Goal: Transaction & Acquisition: Purchase product/service

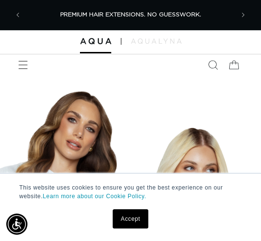
click at [133, 215] on link "Accept" at bounding box center [131, 219] width 36 height 19
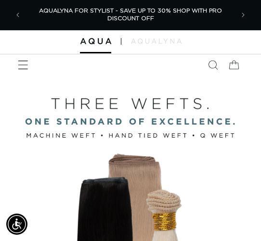
click at [30, 67] on span "Menu" at bounding box center [23, 64] width 21 height 21
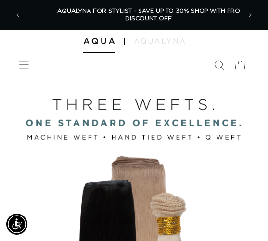
scroll to position [0, 431]
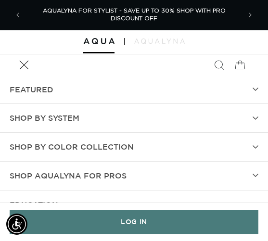
click at [62, 118] on span "SHOP BY SYSTEM" at bounding box center [45, 118] width 70 height 14
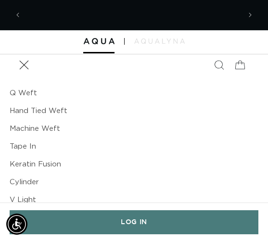
scroll to position [0, 0]
click at [52, 131] on link "Machine Weft" at bounding box center [134, 129] width 249 height 18
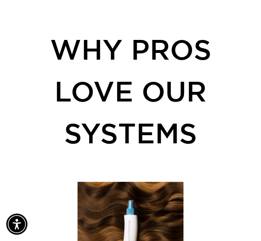
scroll to position [1494, 0]
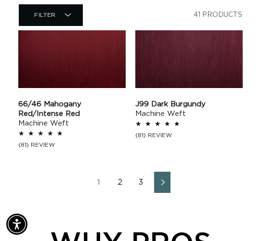
click at [119, 174] on link "2" at bounding box center [120, 182] width 16 height 21
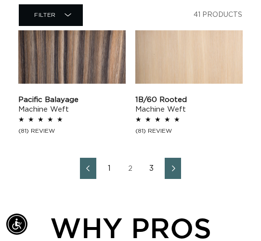
scroll to position [0, 416]
click at [155, 175] on link "3" at bounding box center [152, 168] width 16 height 21
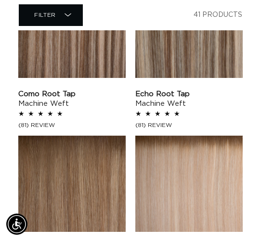
scroll to position [626, 0]
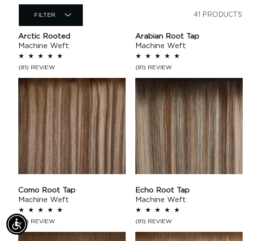
click at [79, 186] on link "Como Root Tap Machine Weft" at bounding box center [71, 195] width 107 height 19
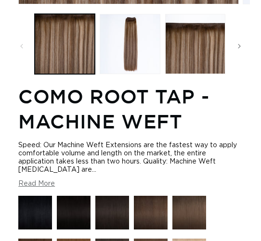
scroll to position [0, 208]
click at [129, 50] on button "Load image 2 in gallery view" at bounding box center [130, 44] width 60 height 60
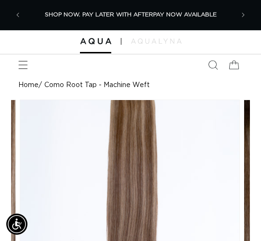
scroll to position [193, 0]
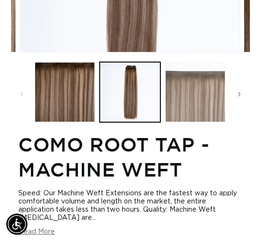
click at [213, 102] on button "Load image 3 in gallery view" at bounding box center [195, 92] width 60 height 60
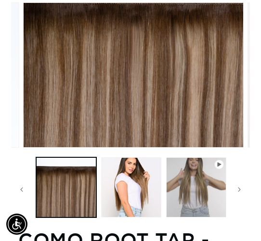
scroll to position [0, 446]
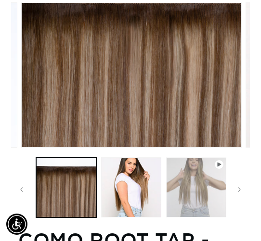
drag, startPoint x: 212, startPoint y: 162, endPoint x: 208, endPoint y: 166, distance: 6.2
click at [212, 162] on button "Play video 1 in gallery view" at bounding box center [196, 188] width 60 height 60
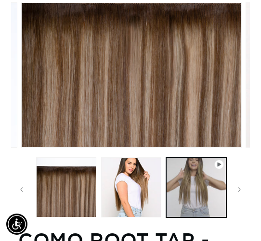
scroll to position [0, 193]
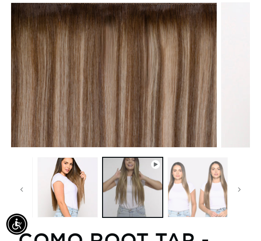
click at [199, 169] on button "Load image 5 in gallery view" at bounding box center [198, 188] width 60 height 60
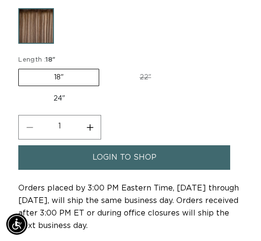
scroll to position [0, 416]
click at [149, 161] on span "login to shop" at bounding box center [125, 158] width 64 height 25
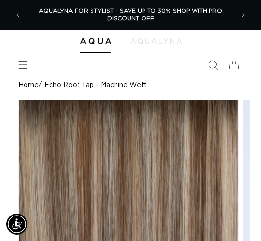
scroll to position [193, 0]
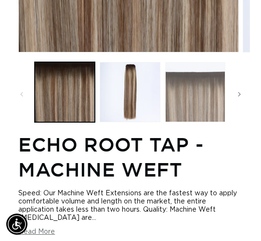
click at [199, 99] on button "Load image 3 in gallery view" at bounding box center [195, 92] width 60 height 60
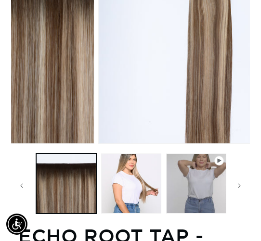
scroll to position [97, 0]
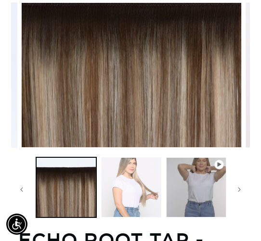
click at [139, 176] on button "Load image 4 in gallery view" at bounding box center [131, 188] width 60 height 60
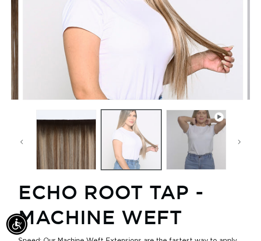
scroll to position [146, 0]
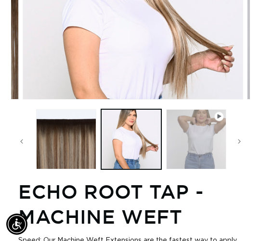
click at [199, 140] on button "Play video 1 in gallery view" at bounding box center [196, 139] width 60 height 60
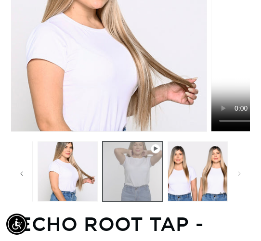
scroll to position [97, 0]
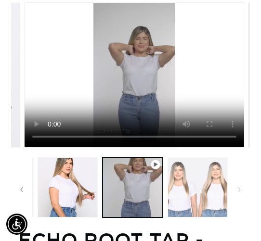
click at [208, 177] on button "Load image 5 in gallery view" at bounding box center [198, 188] width 60 height 60
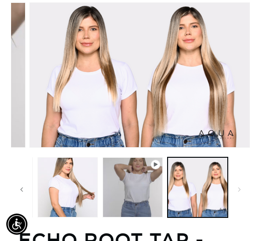
scroll to position [0, 416]
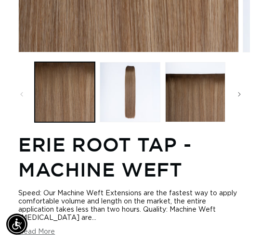
click at [223, 125] on slider-component "Gallery Viewer" at bounding box center [130, 95] width 239 height 70
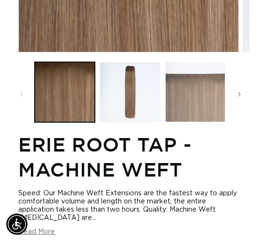
click at [204, 96] on button "Load image 3 in gallery view" at bounding box center [195, 92] width 60 height 60
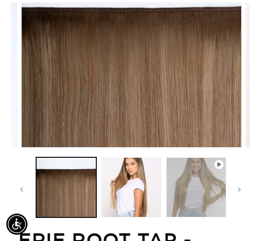
click at [171, 188] on button "Play video 1 in gallery view" at bounding box center [196, 188] width 60 height 60
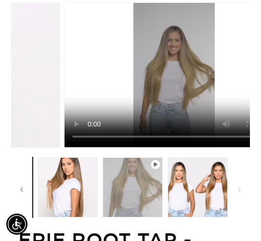
scroll to position [0, 892]
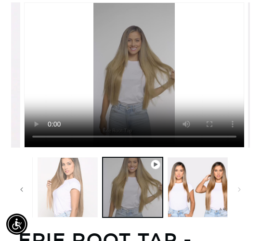
click at [72, 189] on button "Load image 4 in gallery view" at bounding box center [68, 188] width 60 height 60
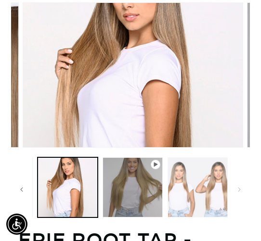
click at [198, 187] on button "Load image 5 in gallery view" at bounding box center [198, 188] width 60 height 60
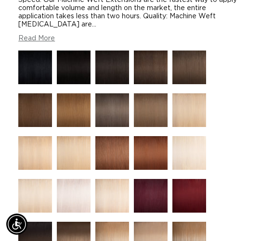
scroll to position [0, 0]
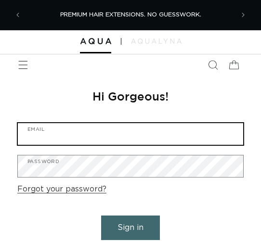
drag, startPoint x: 0, startPoint y: 0, endPoint x: 157, endPoint y: 124, distance: 200.3
click at [157, 124] on input "Email" at bounding box center [130, 134] width 225 height 22
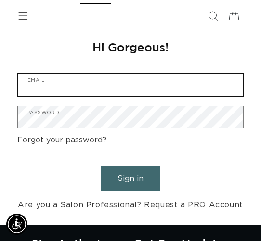
scroll to position [48, 0]
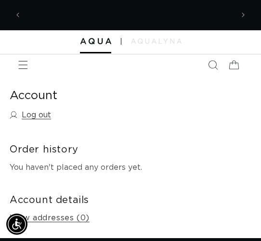
scroll to position [0, 416]
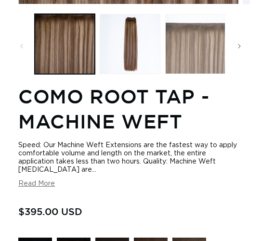
click at [222, 53] on button "Load image 3 in gallery view" at bounding box center [195, 44] width 60 height 60
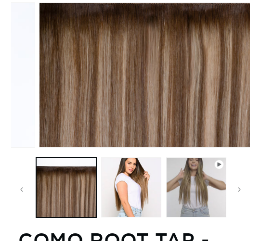
scroll to position [0, 446]
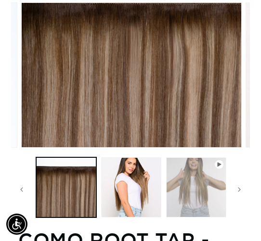
click at [201, 179] on button "Play video 1 in gallery view" at bounding box center [196, 188] width 60 height 60
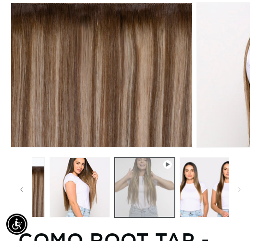
scroll to position [0, 193]
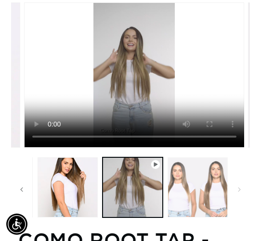
click at [204, 183] on button "Load image 5 in gallery view" at bounding box center [198, 188] width 60 height 60
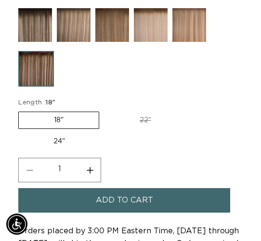
scroll to position [772, 0]
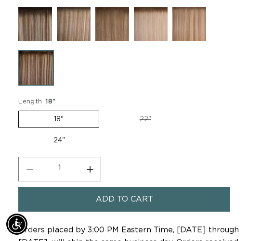
click at [89, 115] on label "18" Variant sold out or unavailable" at bounding box center [58, 119] width 81 height 17
click at [21, 109] on input "18" Variant sold out or unavailable" at bounding box center [21, 109] width 0 height 0
